Goal: Information Seeking & Learning: Learn about a topic

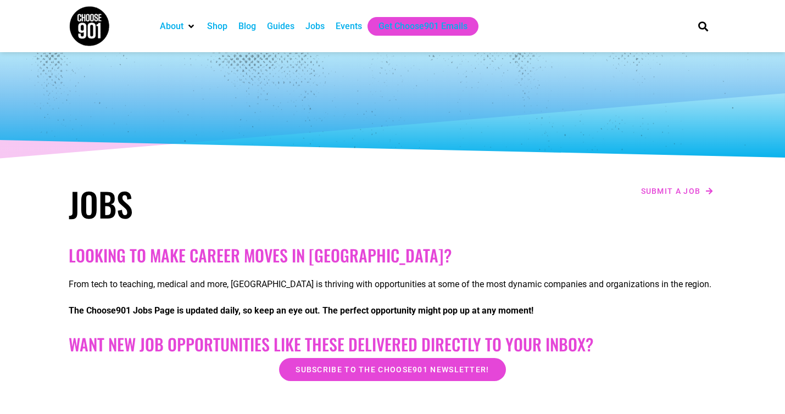
click at [319, 27] on div "Jobs" at bounding box center [314, 26] width 19 height 13
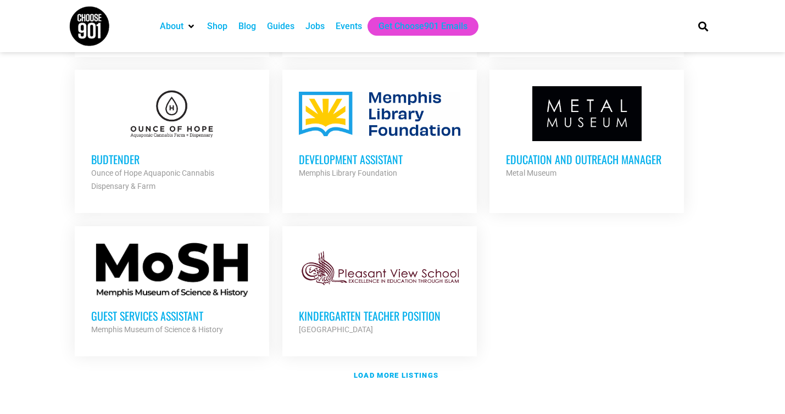
scroll to position [1208, 0]
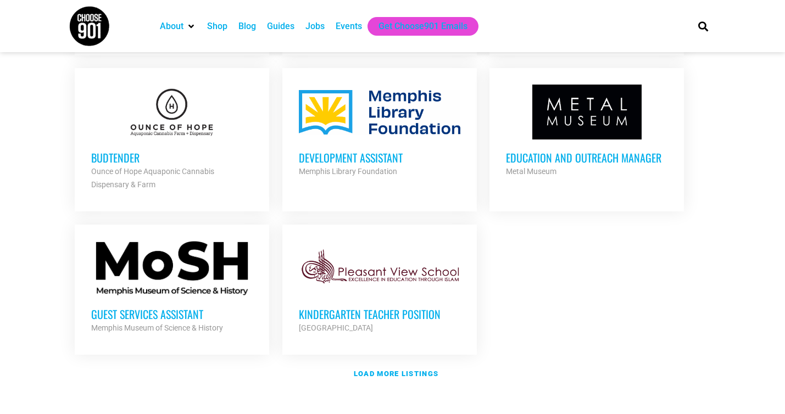
click at [187, 314] on h3 "Guest Services Assistant" at bounding box center [171, 314] width 161 height 14
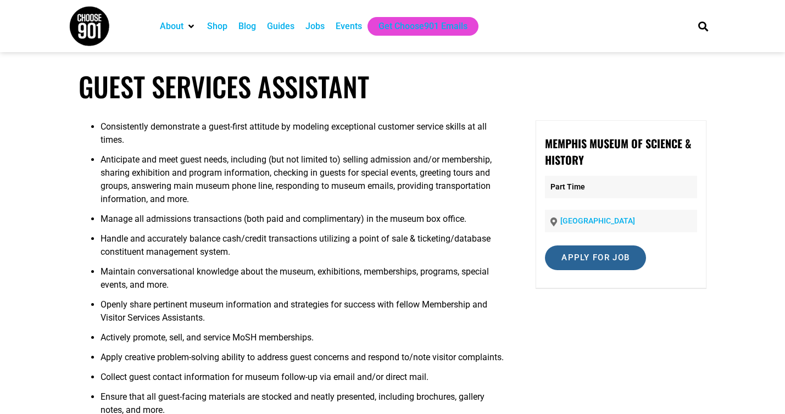
click at [569, 246] on input "Apply for job" at bounding box center [595, 258] width 101 height 25
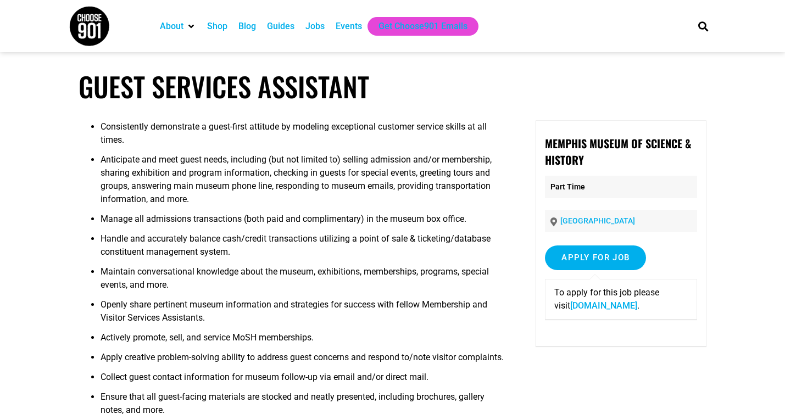
click at [577, 308] on link "moshmemphis.com" at bounding box center [603, 305] width 67 height 10
